Goal: Find specific page/section: Find specific page/section

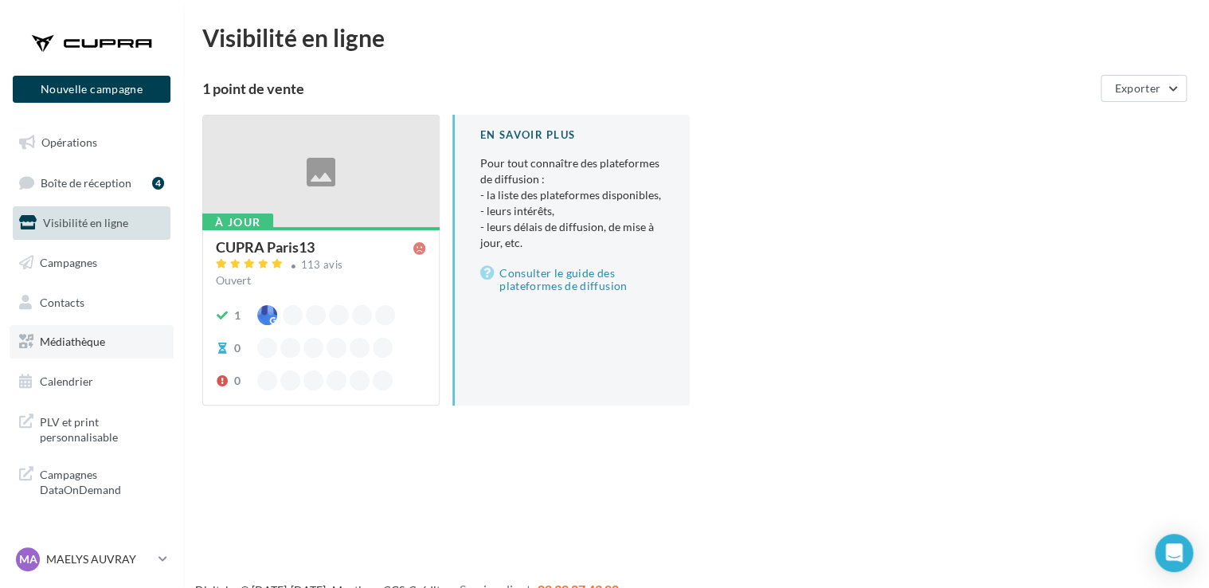
click at [115, 339] on link "Médiathèque" at bounding box center [92, 341] width 164 height 33
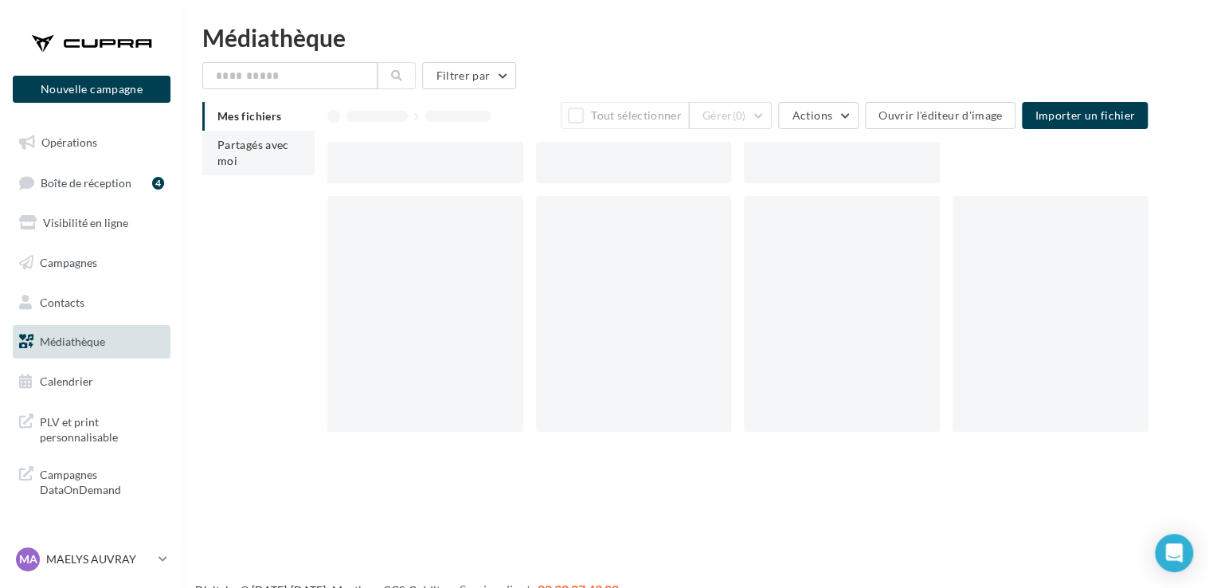
click at [253, 159] on li "Partagés avec moi" at bounding box center [258, 153] width 112 height 45
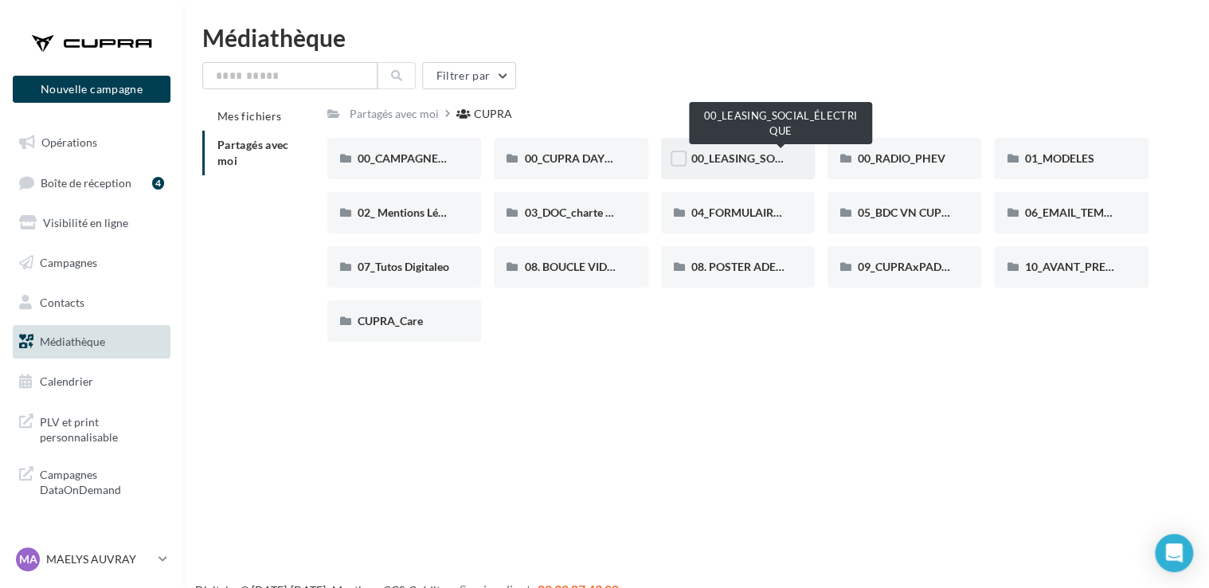
click at [731, 158] on span "00_LEASING_SOCIAL_ÉLECTRIQUE" at bounding box center [781, 158] width 178 height 14
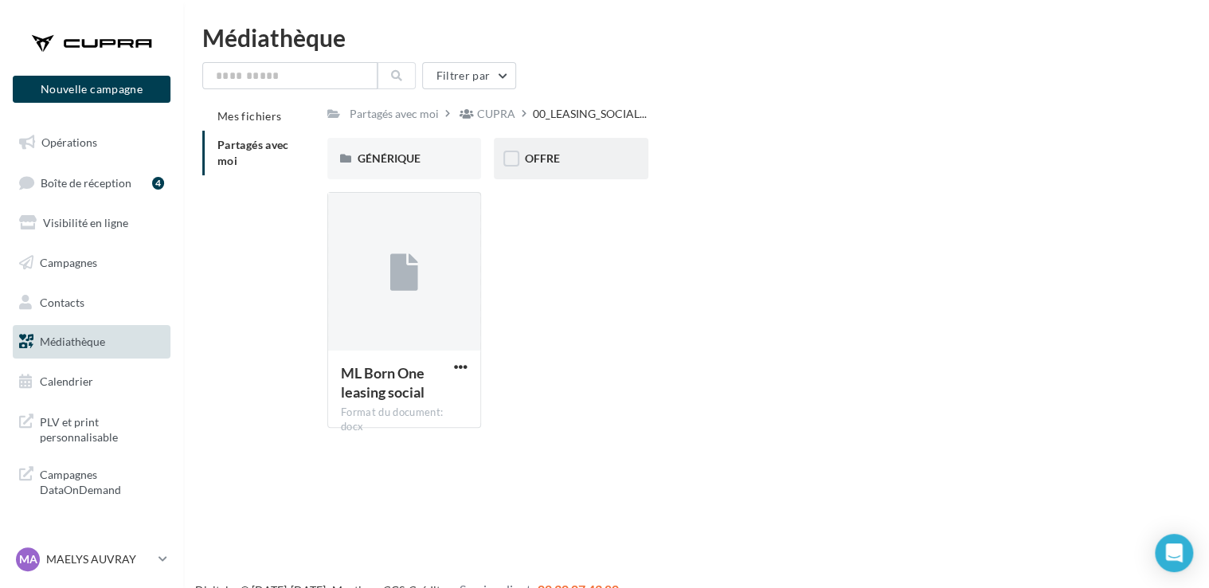
click at [587, 166] on div "OFFRE" at bounding box center [570, 159] width 93 height 16
